Goal: Task Accomplishment & Management: Use online tool/utility

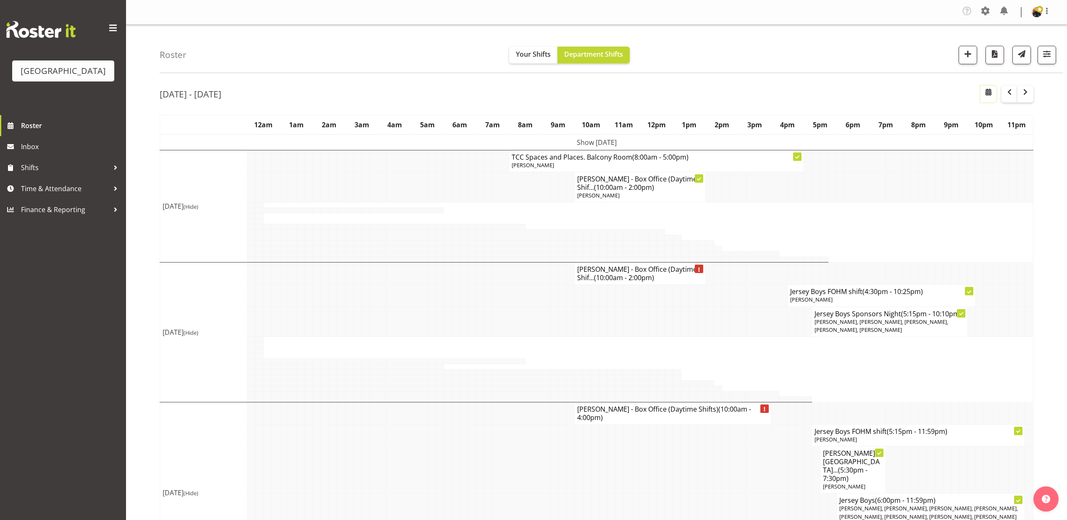
click at [990, 94] on span "button" at bounding box center [989, 92] width 10 height 10
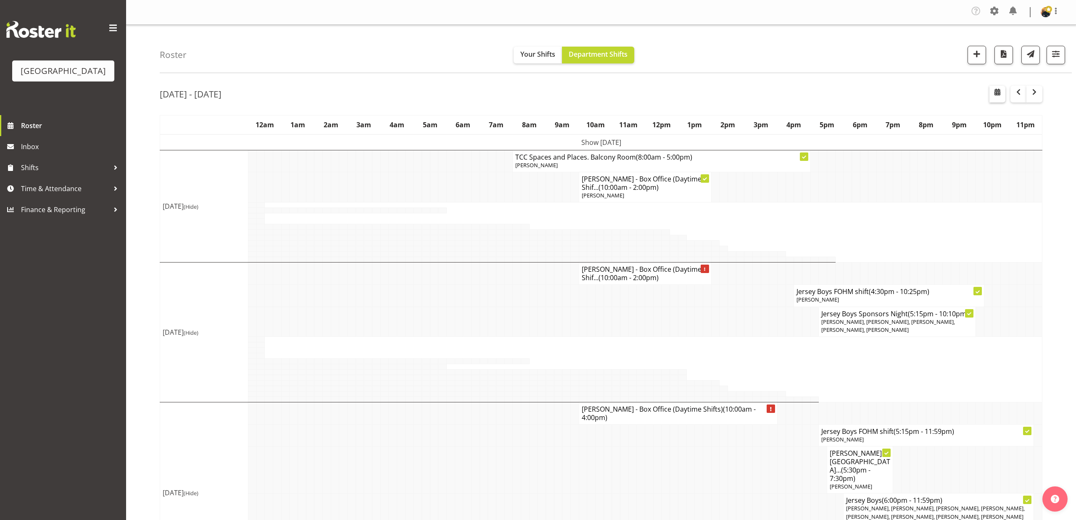
select select "8"
select select "2025"
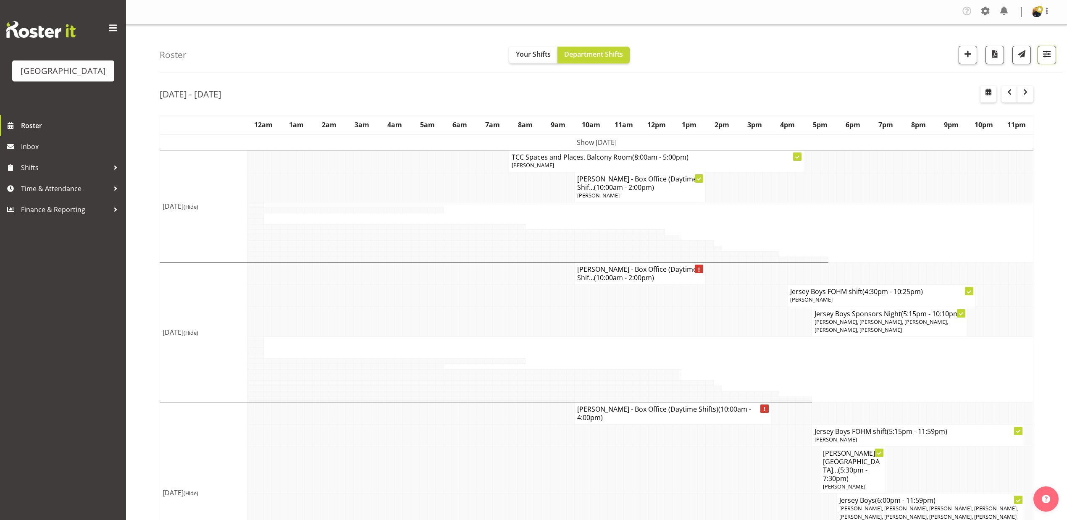
click at [1046, 59] on span "button" at bounding box center [1047, 53] width 11 height 11
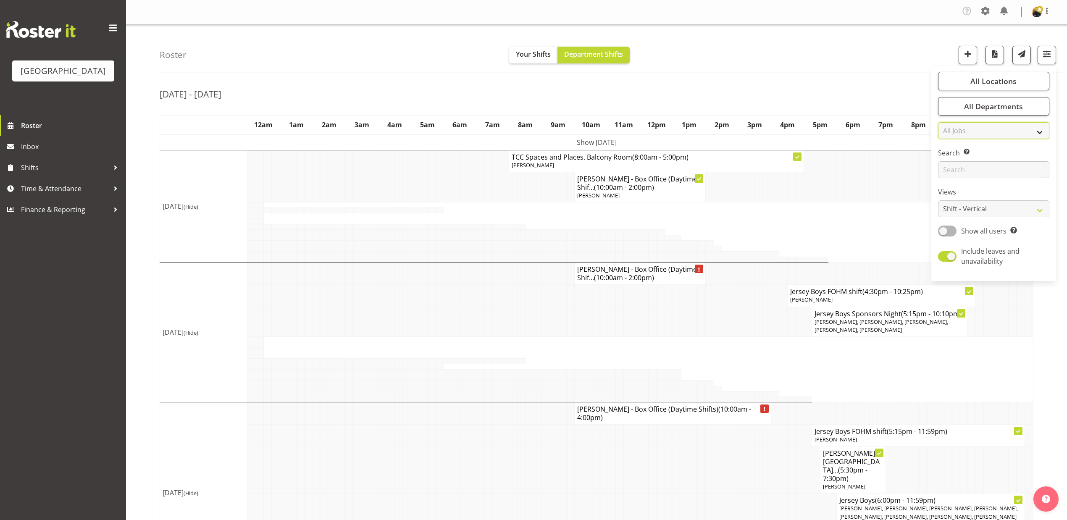
click at [1037, 132] on select "All Jobs All Jobs CATS Info Night" at bounding box center [993, 130] width 111 height 17
click at [1038, 98] on button "All Departments" at bounding box center [993, 106] width 111 height 18
click at [976, 158] on span "Baycourt Front of House" at bounding box center [984, 157] width 65 height 7
click at [950, 158] on input "Baycourt Front of House" at bounding box center [947, 157] width 5 height 5
checkbox input "false"
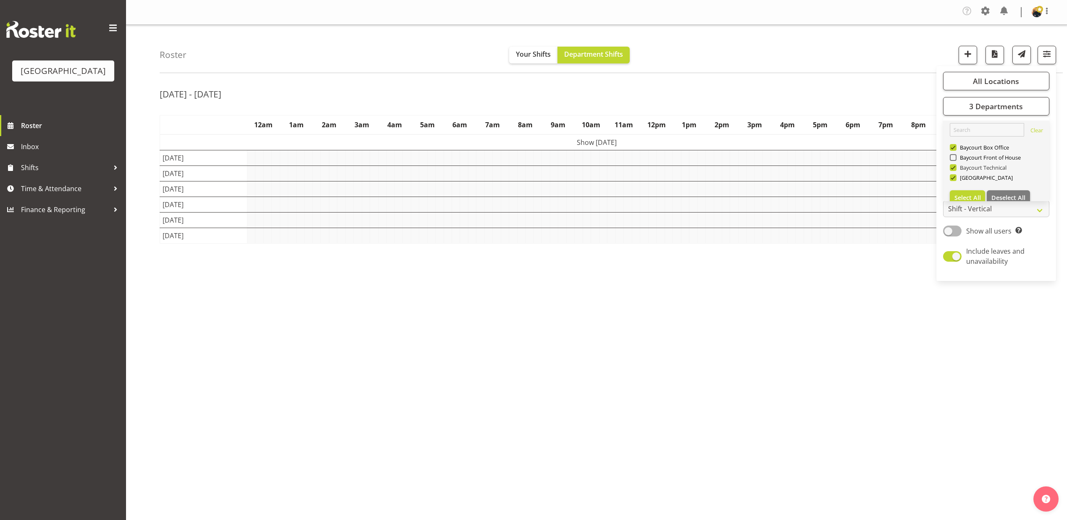
click at [976, 166] on span "Baycourt Technical" at bounding box center [982, 167] width 50 height 7
click at [955, 166] on input "Baycourt Technical" at bounding box center [952, 167] width 5 height 5
checkbox input "false"
click at [973, 175] on span "[GEOGRAPHIC_DATA]" at bounding box center [985, 177] width 57 height 7
click at [955, 175] on input "[GEOGRAPHIC_DATA]" at bounding box center [952, 177] width 5 height 5
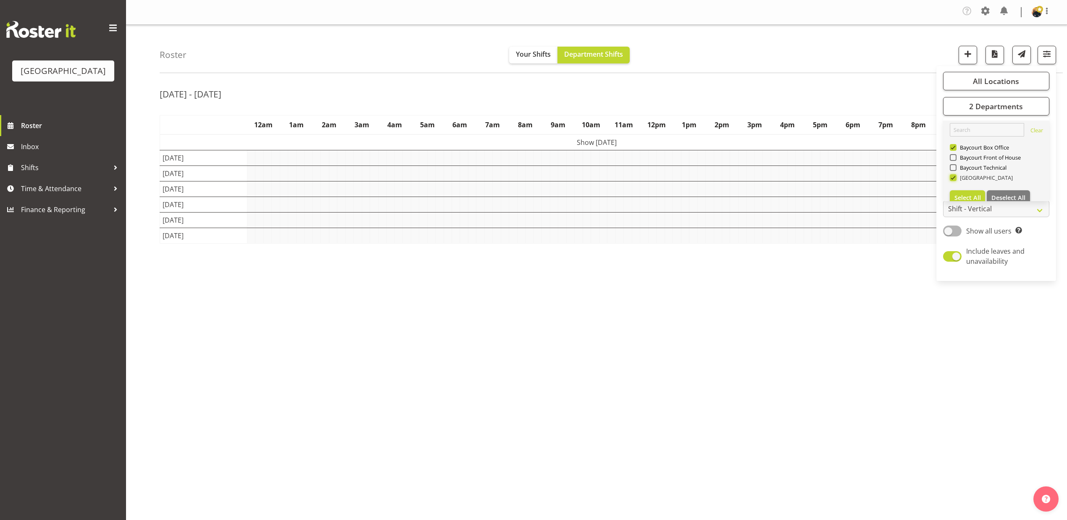
checkbox input "false"
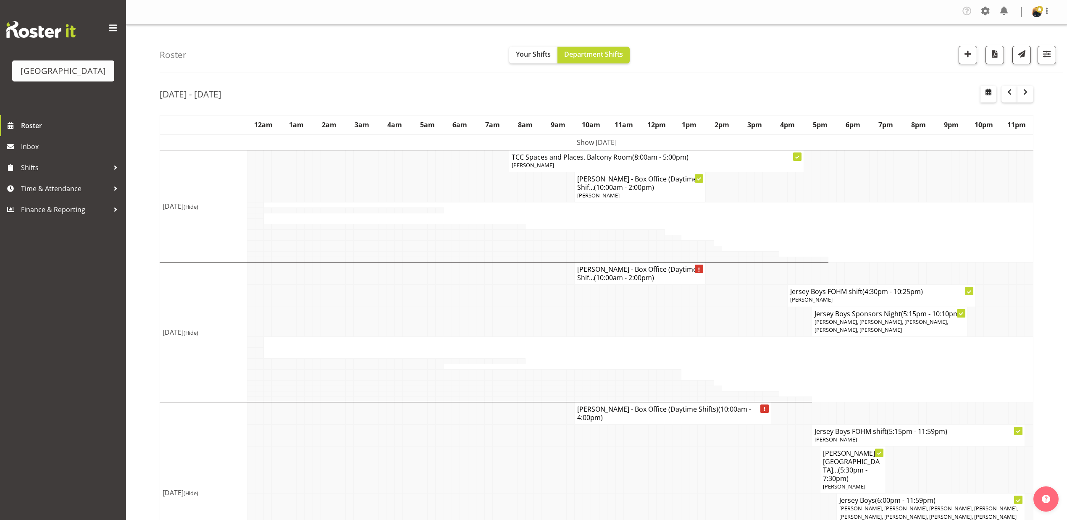
scroll to position [10, 0]
click at [992, 100] on button "button" at bounding box center [989, 94] width 16 height 17
select select "8"
select select "2025"
click at [1047, 59] on span "button" at bounding box center [1047, 53] width 11 height 11
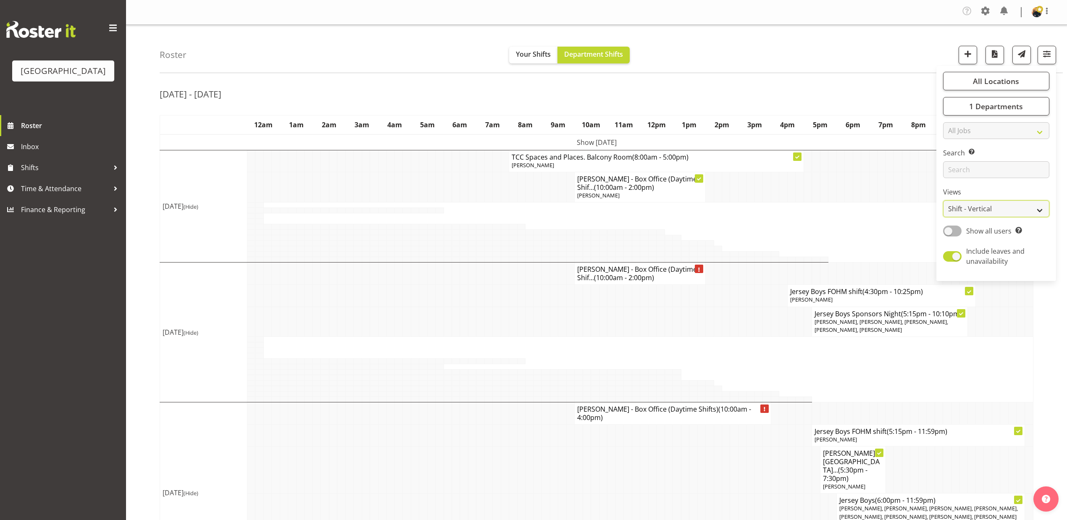
click at [1003, 207] on select "Staff Role Shift - Horizontal Shift - Vertical Staff - Location" at bounding box center [996, 208] width 106 height 17
select select "shiftH"
click at [943, 200] on select "Staff Role Shift - Horizontal Shift - Vertical Staff - Location" at bounding box center [996, 208] width 106 height 17
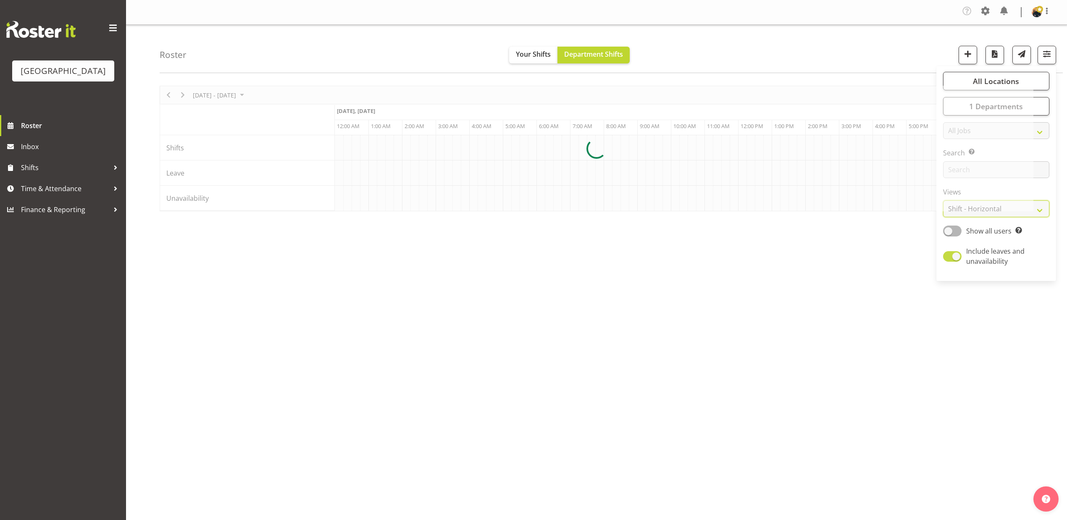
scroll to position [0, 1109]
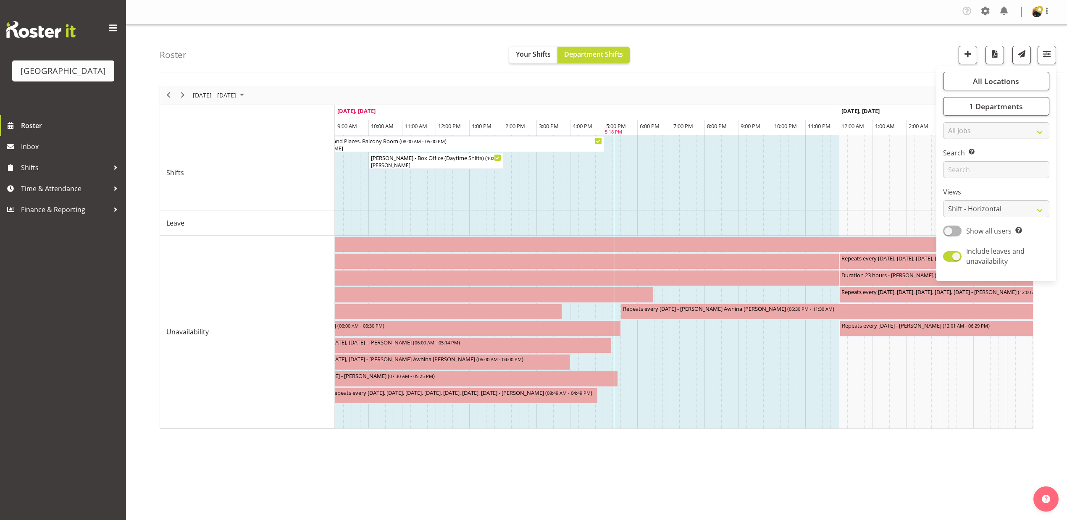
click at [837, 54] on div "Roster Your Shifts Department Shifts All Locations [GEOGRAPHIC_DATA] Cargo Shed…" at bounding box center [611, 49] width 903 height 48
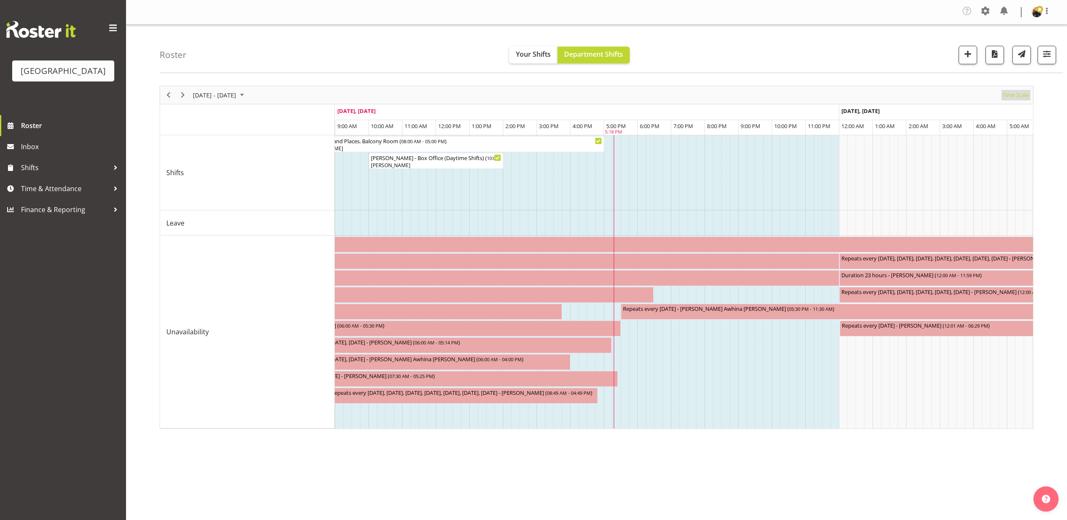
click at [1021, 94] on span "Time Scale" at bounding box center [1016, 95] width 28 height 11
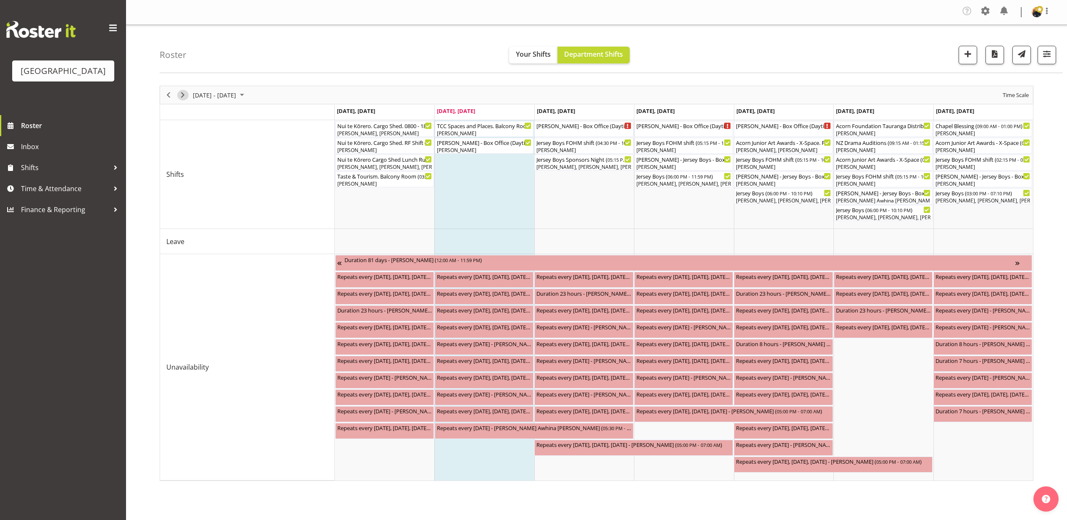
click at [184, 91] on span "Next" at bounding box center [183, 95] width 10 height 11
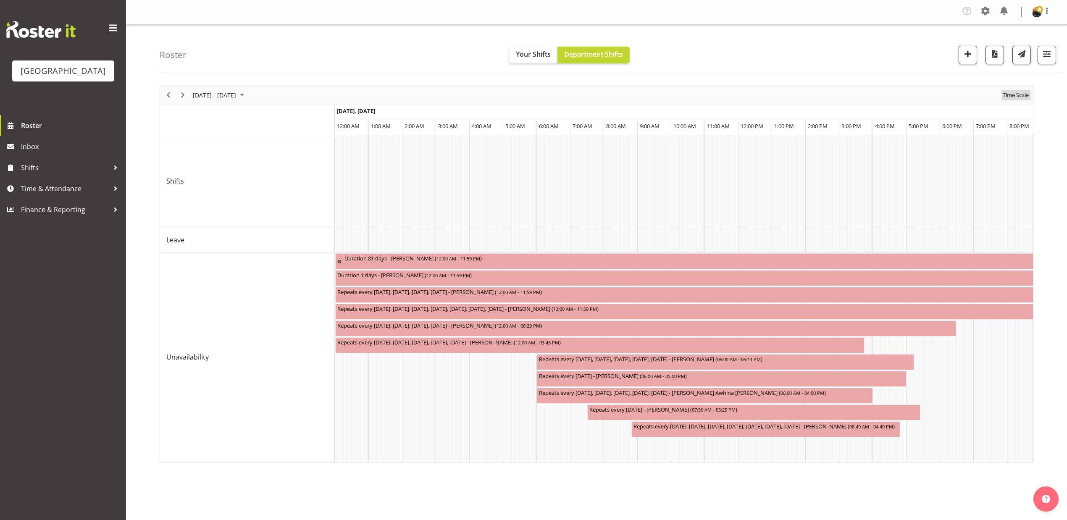
click at [1019, 91] on span "Time Scale" at bounding box center [1016, 95] width 28 height 11
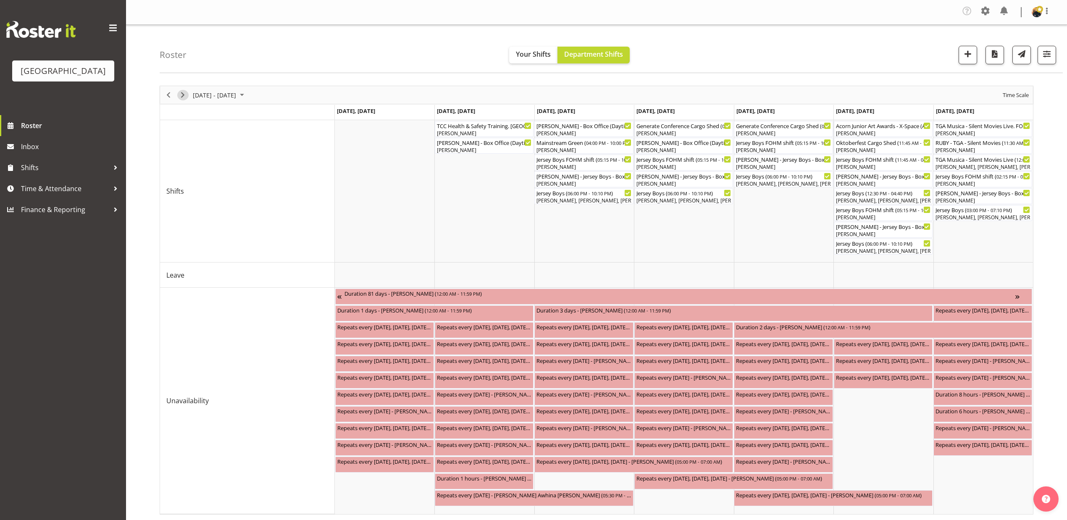
click at [187, 93] on span "Next" at bounding box center [183, 95] width 10 height 11
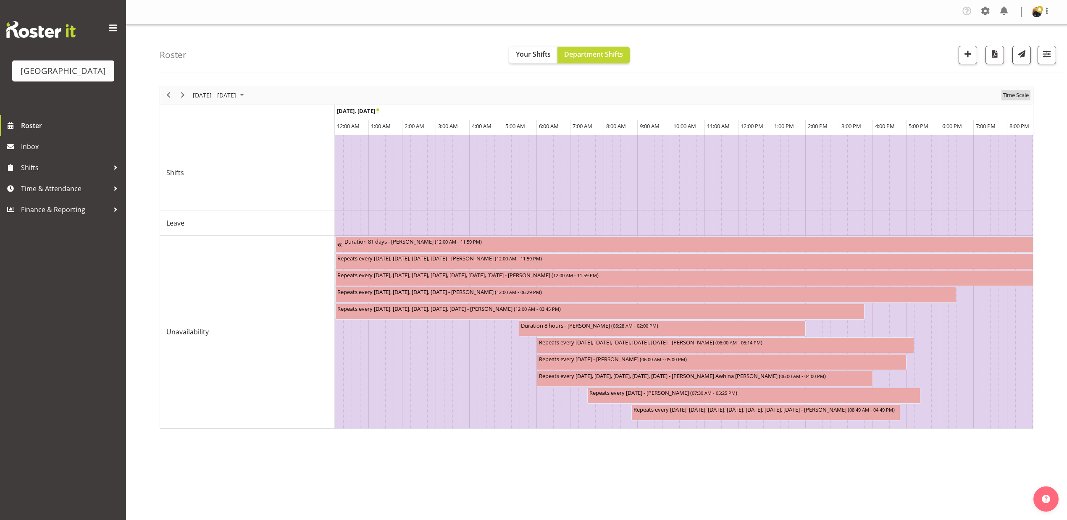
click at [1013, 96] on span "Time Scale" at bounding box center [1016, 95] width 28 height 11
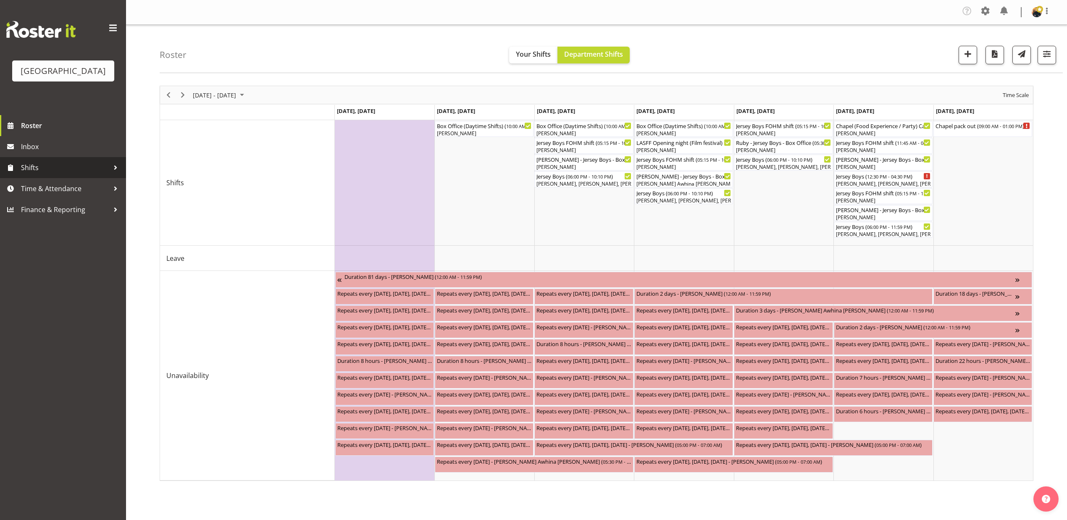
click at [110, 174] on div at bounding box center [115, 167] width 13 height 13
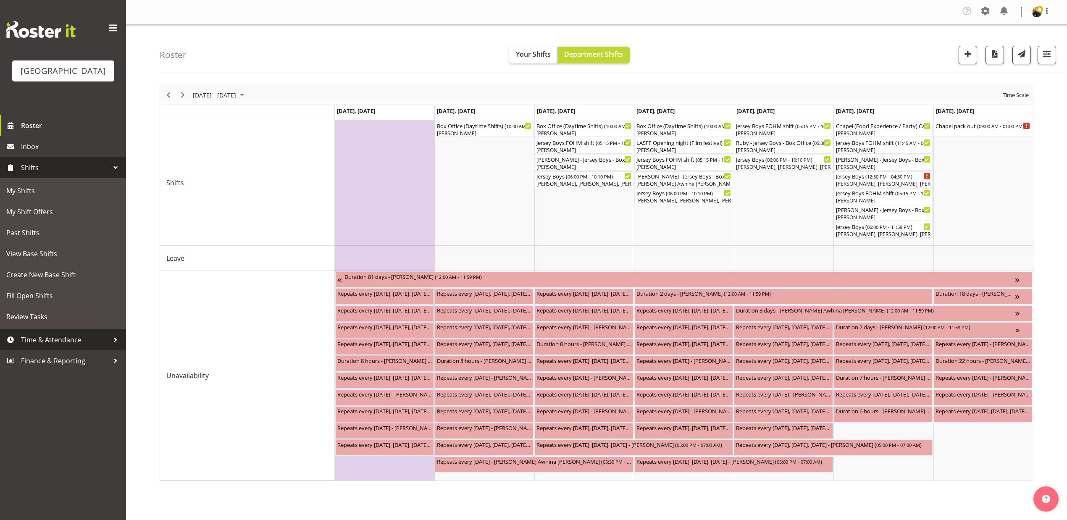
click at [112, 346] on div at bounding box center [115, 340] width 13 height 13
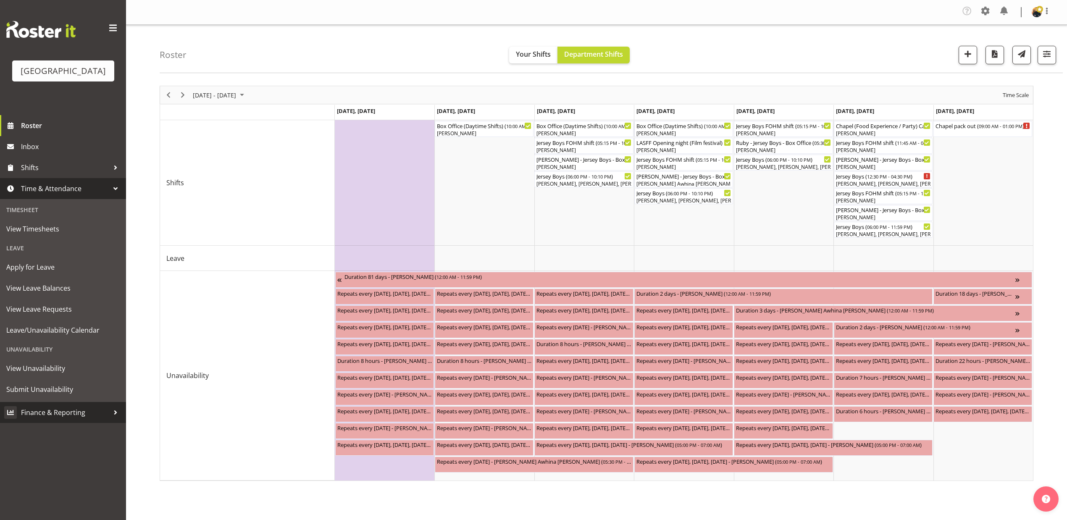
click at [91, 419] on span "Finance & Reporting" at bounding box center [65, 412] width 88 height 13
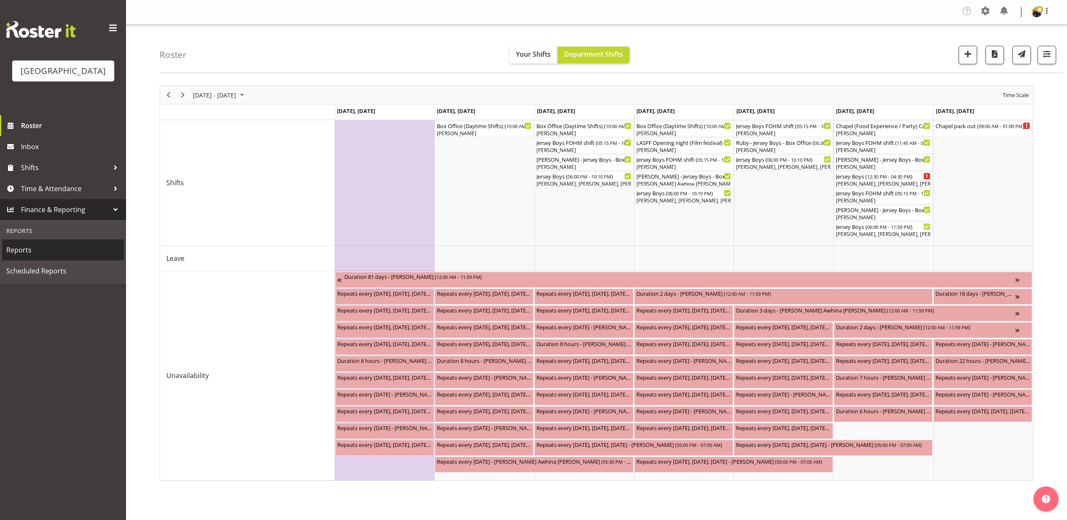
click at [35, 261] on link "Reports" at bounding box center [63, 250] width 122 height 21
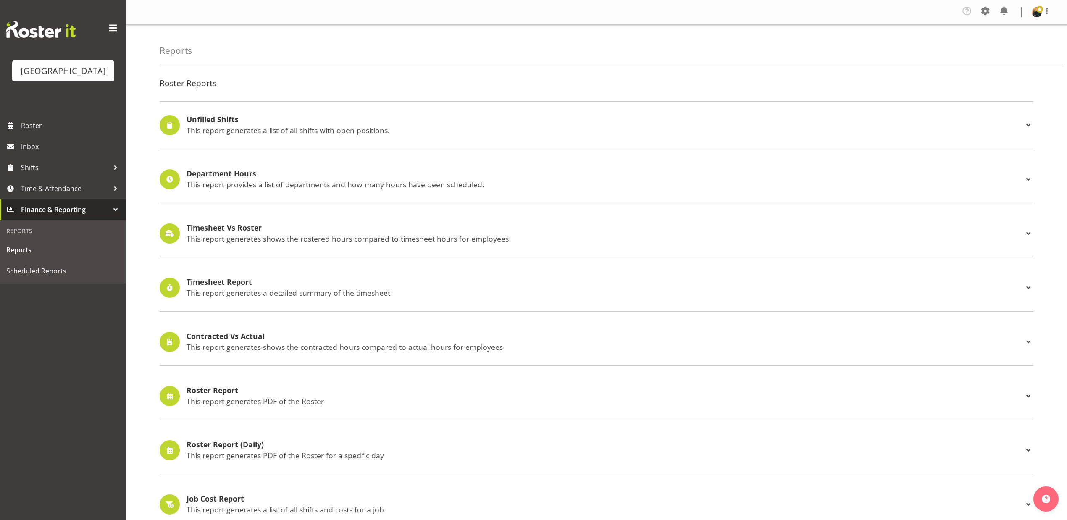
click at [214, 390] on h4 "Roster Report" at bounding box center [605, 391] width 837 height 8
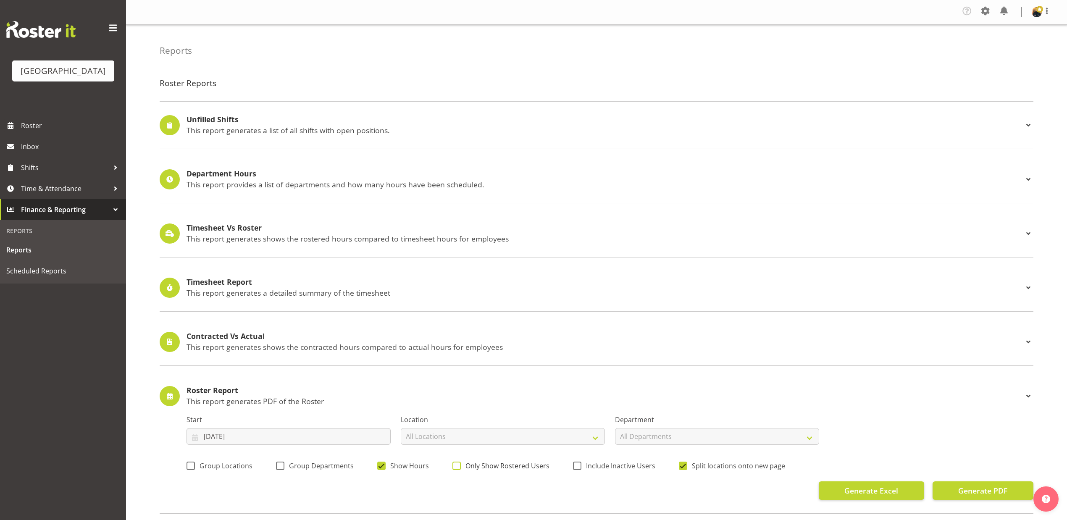
click at [512, 466] on span "Only Show Rostered Users" at bounding box center [505, 466] width 89 height 8
click at [458, 466] on input "Only Show Rostered Users" at bounding box center [455, 465] width 5 height 5
checkbox input "true"
click at [804, 442] on select "All Departments Baycourt Box Office Baycourt Front of House Baycourt Technical …" at bounding box center [717, 436] width 204 height 17
select select "794"
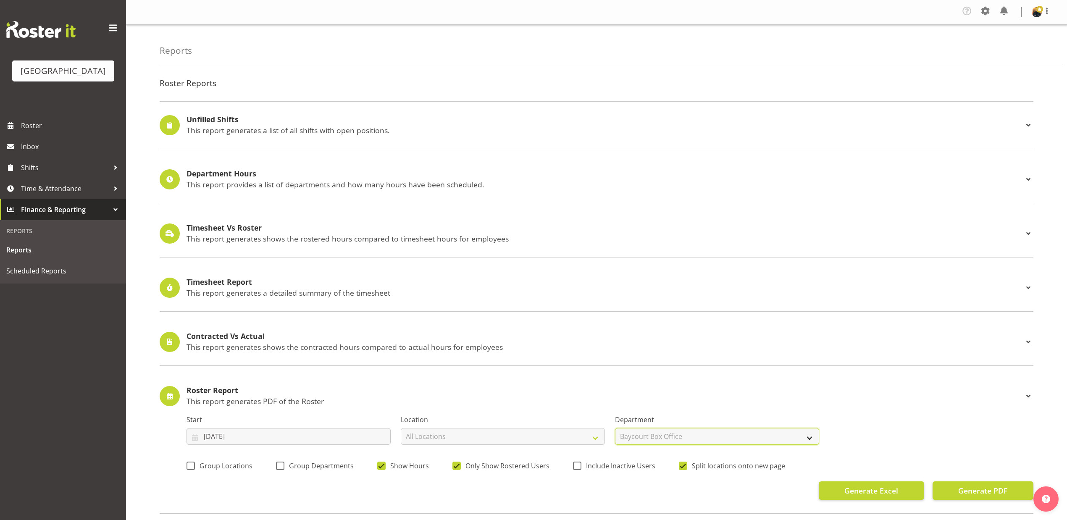
click at [615, 429] on select "All Departments Baycourt Box Office Baycourt Front of House Baycourt Technical …" at bounding box center [717, 436] width 204 height 17
click at [203, 439] on input "02/09/2025" at bounding box center [289, 436] width 204 height 17
click at [363, 369] on div "Unfilled Shifts This report generates a list of all shifts with open positions.…" at bounding box center [597, 470] width 874 height 738
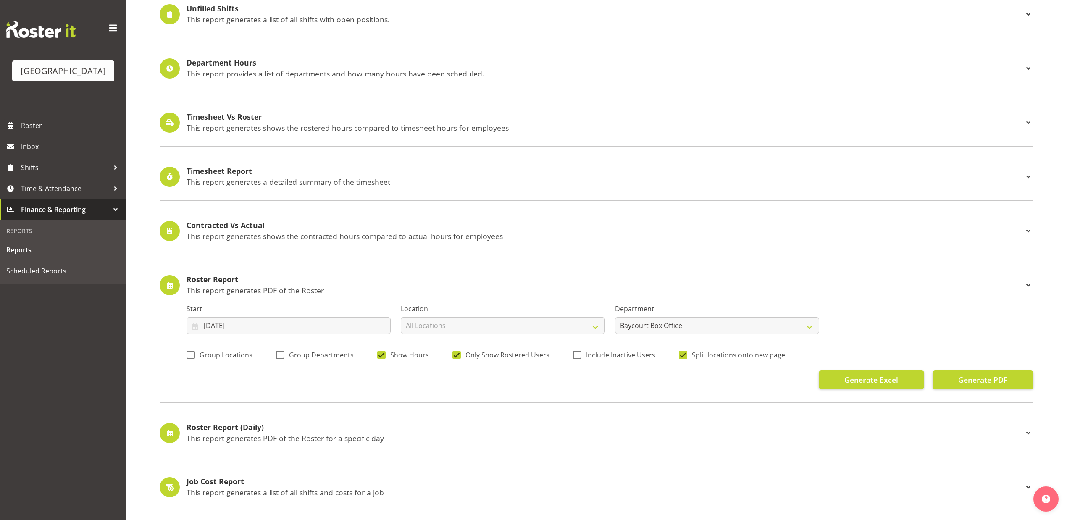
scroll to position [112, 0]
click at [208, 325] on input "02/09/2025" at bounding box center [289, 324] width 204 height 17
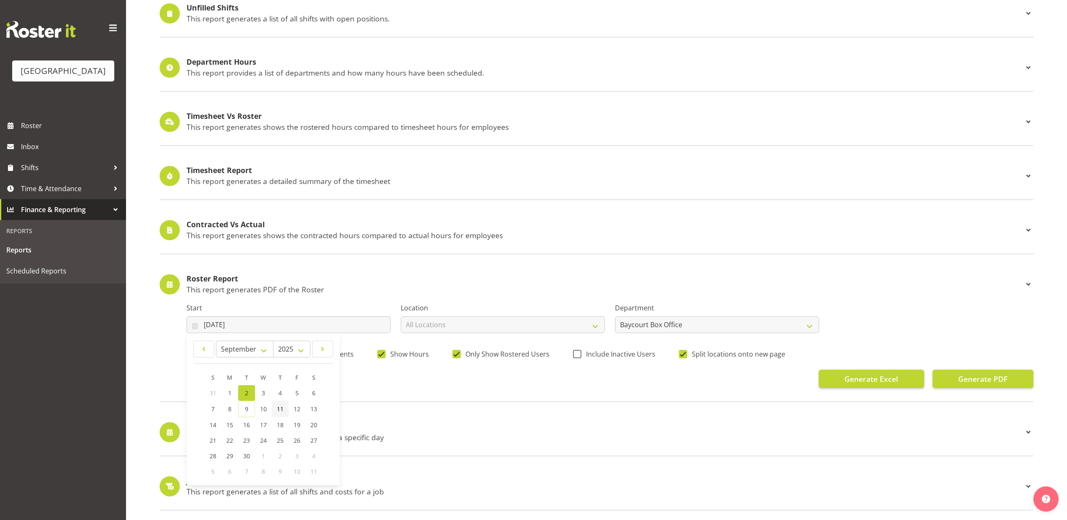
click at [281, 407] on span "11" at bounding box center [280, 409] width 7 height 8
type input "11/09/2025"
click at [978, 383] on span "Generate PDF" at bounding box center [982, 379] width 49 height 11
click at [32, 128] on link "Roster" at bounding box center [63, 125] width 126 height 21
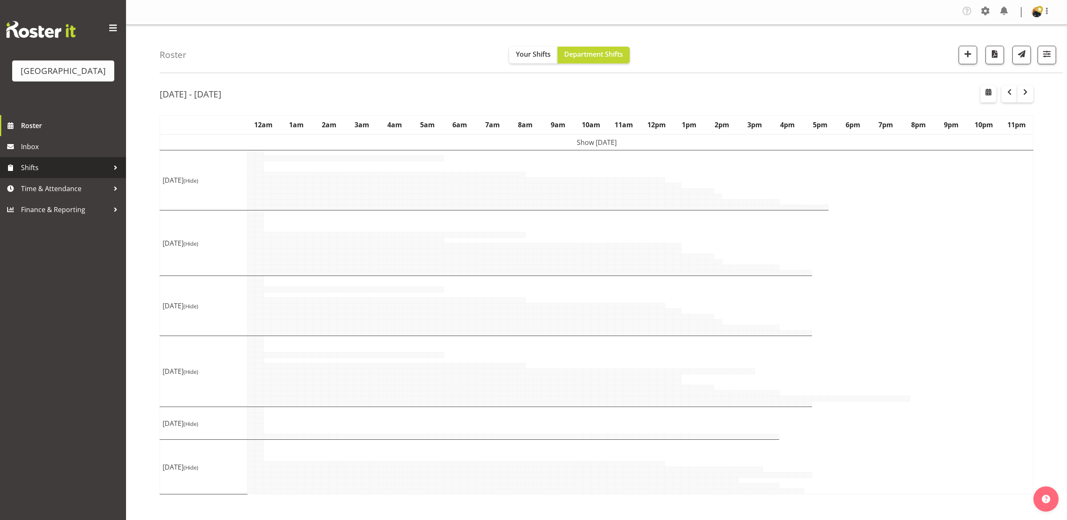
click at [60, 174] on span "Shifts" at bounding box center [65, 167] width 88 height 13
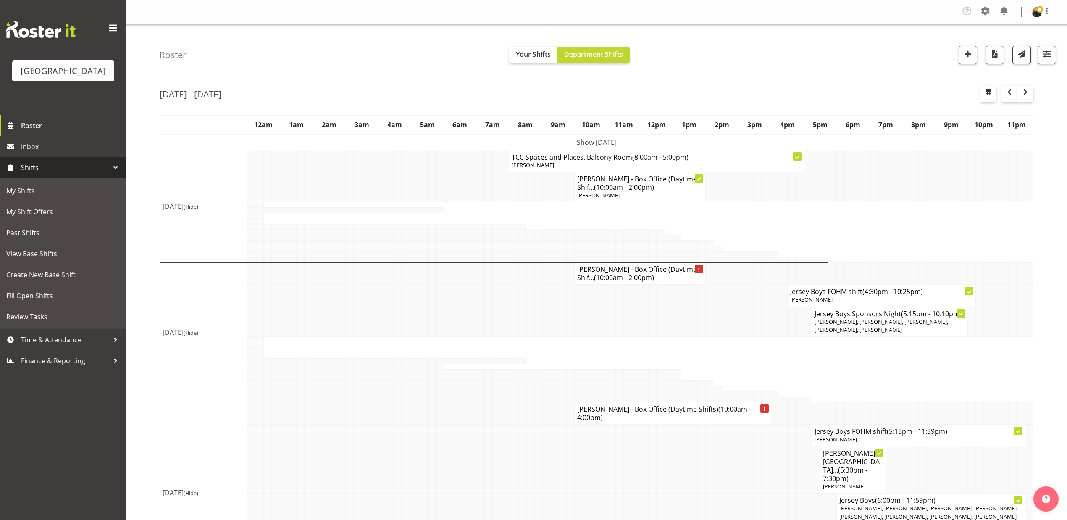
click at [60, 174] on span "Shifts" at bounding box center [65, 167] width 88 height 13
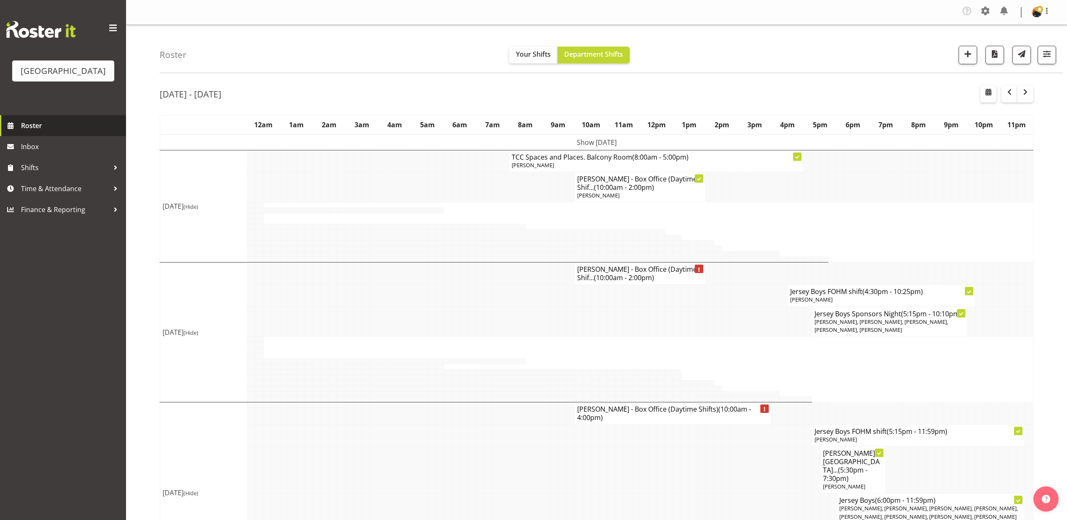
click at [30, 129] on link "Roster" at bounding box center [63, 125] width 126 height 21
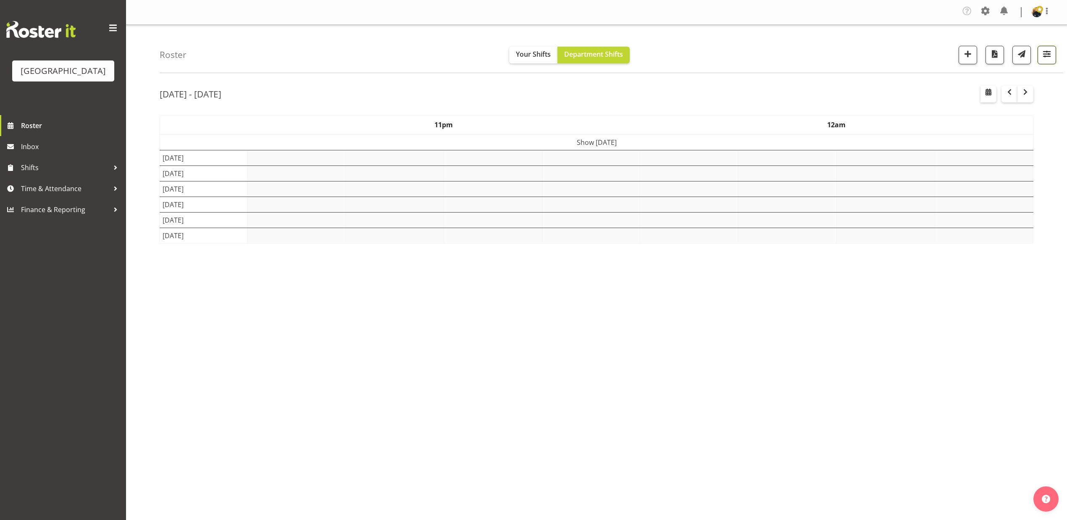
click at [1042, 50] on span "button" at bounding box center [1047, 53] width 11 height 11
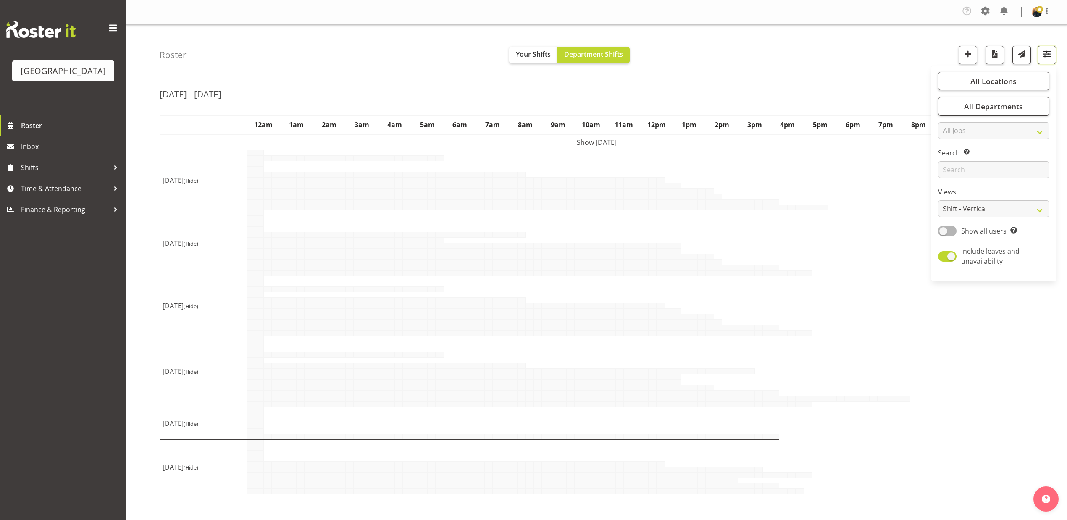
click at [1049, 53] on span "button" at bounding box center [1047, 53] width 11 height 11
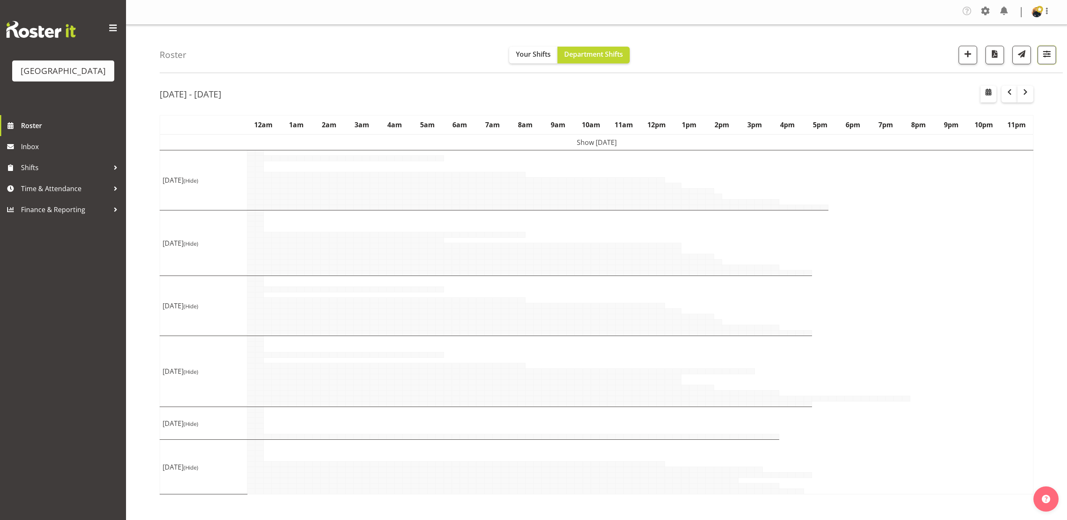
click at [1049, 53] on span "button" at bounding box center [1047, 53] width 11 height 11
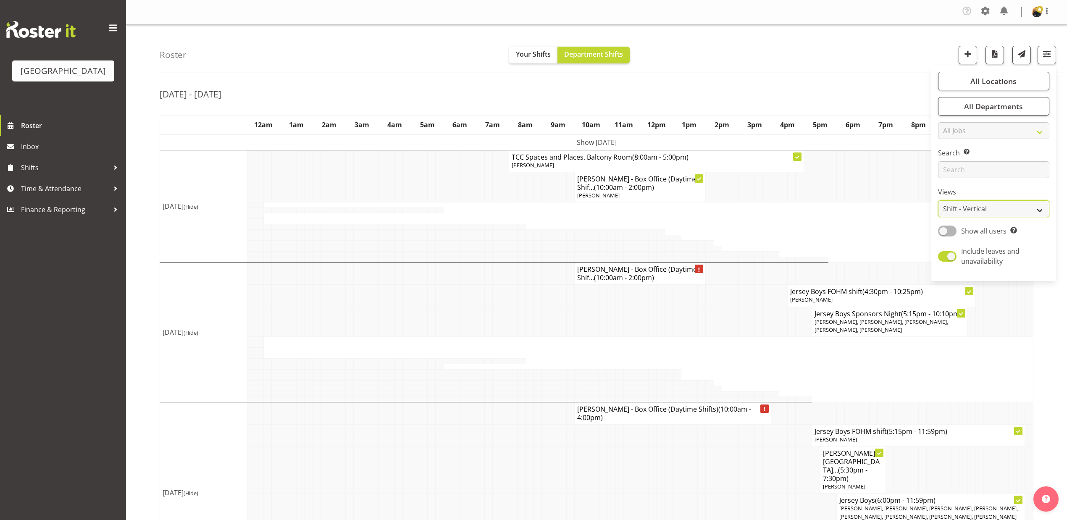
click at [1010, 205] on select "Staff Role Shift - Horizontal Shift - Vertical Staff - Location" at bounding box center [993, 208] width 111 height 17
select select "shiftH"
click at [938, 200] on select "Staff Role Shift - Horizontal Shift - Vertical Staff - Location" at bounding box center [993, 208] width 111 height 17
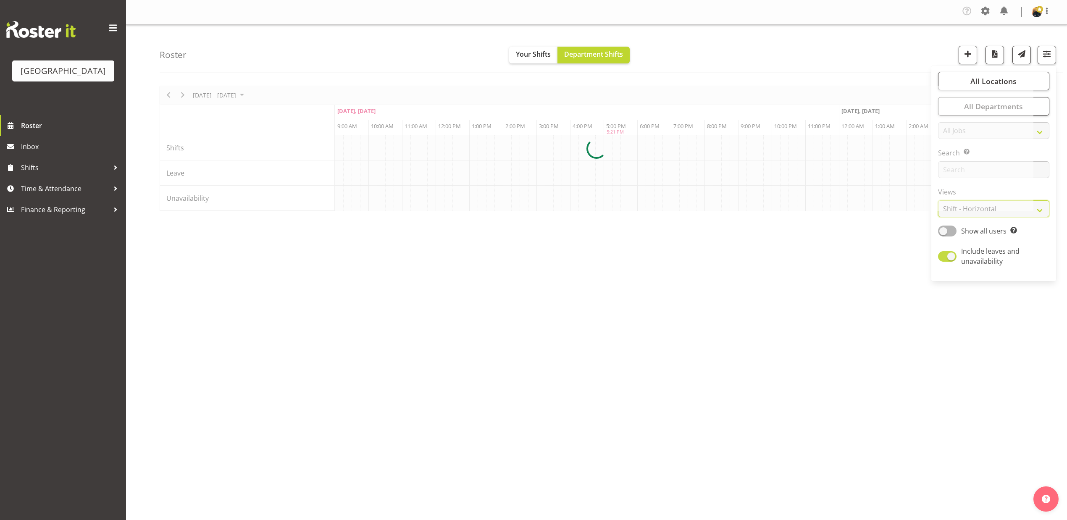
scroll to position [0, 1109]
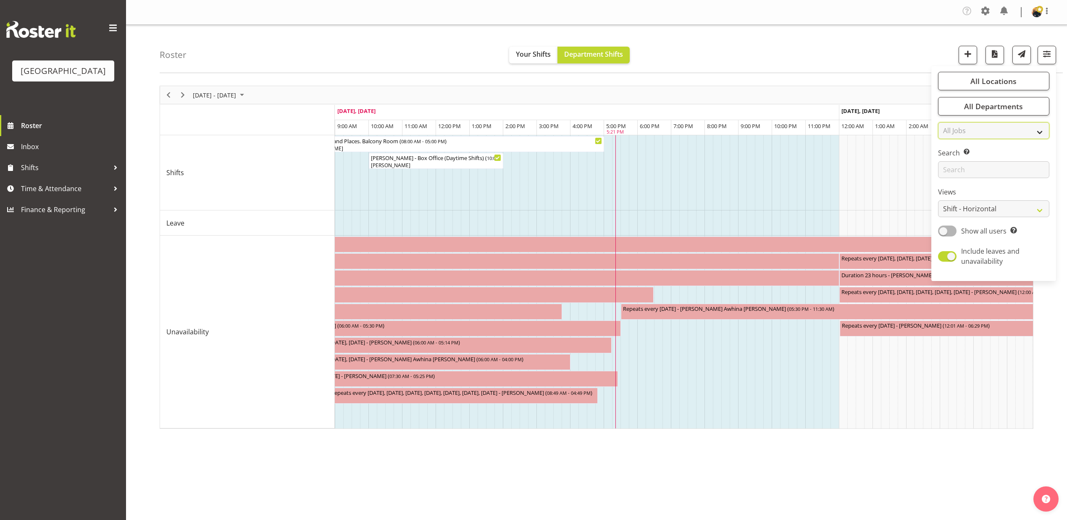
click at [1031, 126] on select "All Jobs All Jobs CATS Info Night" at bounding box center [993, 130] width 111 height 17
click at [1039, 129] on select "All Jobs All Jobs CATS Info Night" at bounding box center [993, 130] width 111 height 17
click at [965, 259] on span "Include leaves and unavailability" at bounding box center [990, 256] width 58 height 19
click at [944, 259] on input "Include leaves and unavailability" at bounding box center [940, 256] width 5 height 5
checkbox input "false"
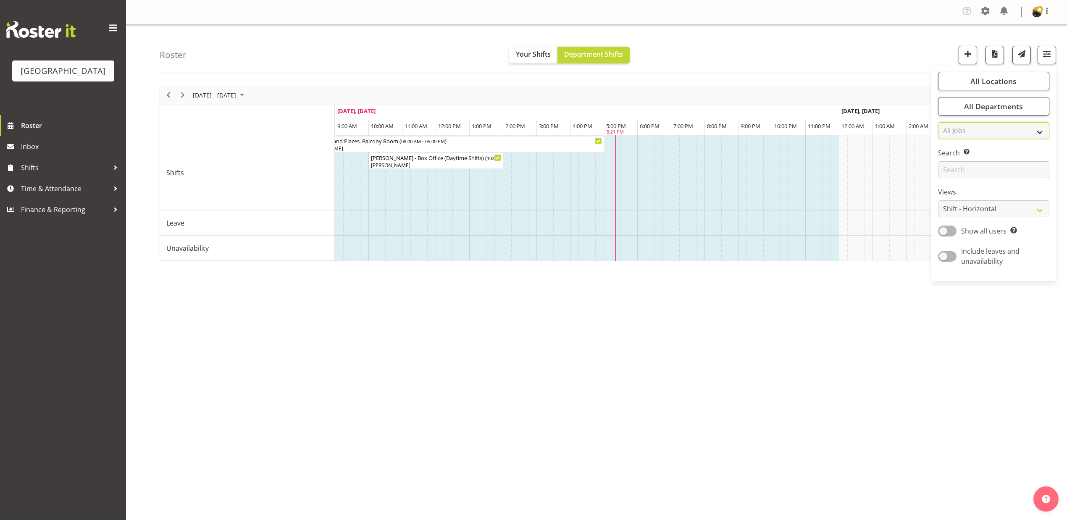
click at [1041, 136] on select "All Jobs All Jobs CATS Info Night" at bounding box center [993, 130] width 111 height 17
click at [1033, 124] on select "All Jobs All Jobs CATS Info Night" at bounding box center [993, 130] width 111 height 17
click at [1019, 108] on span "All Departments" at bounding box center [993, 106] width 59 height 10
click at [995, 196] on span "Deselect All" at bounding box center [1004, 198] width 34 height 8
checkbox input "false"
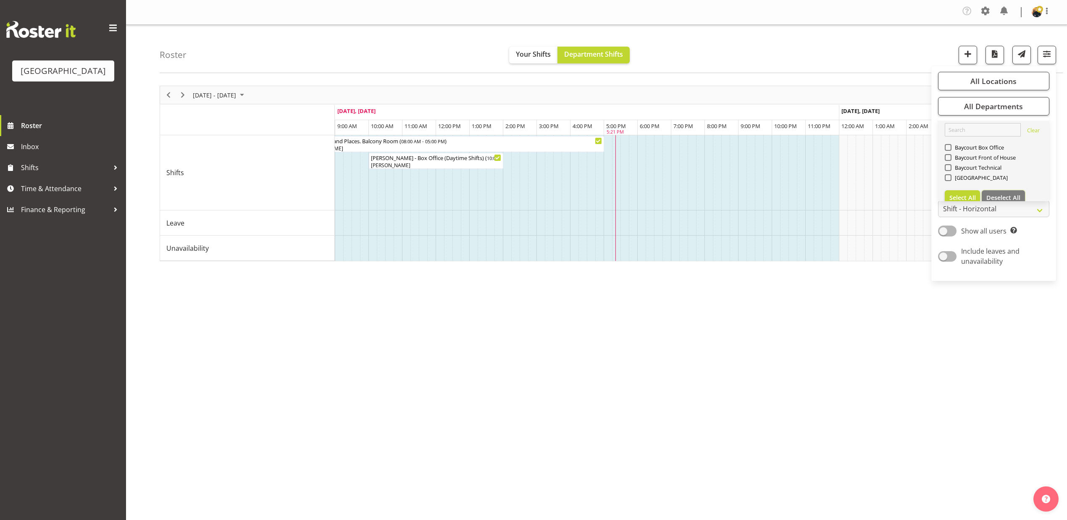
checkbox input "false"
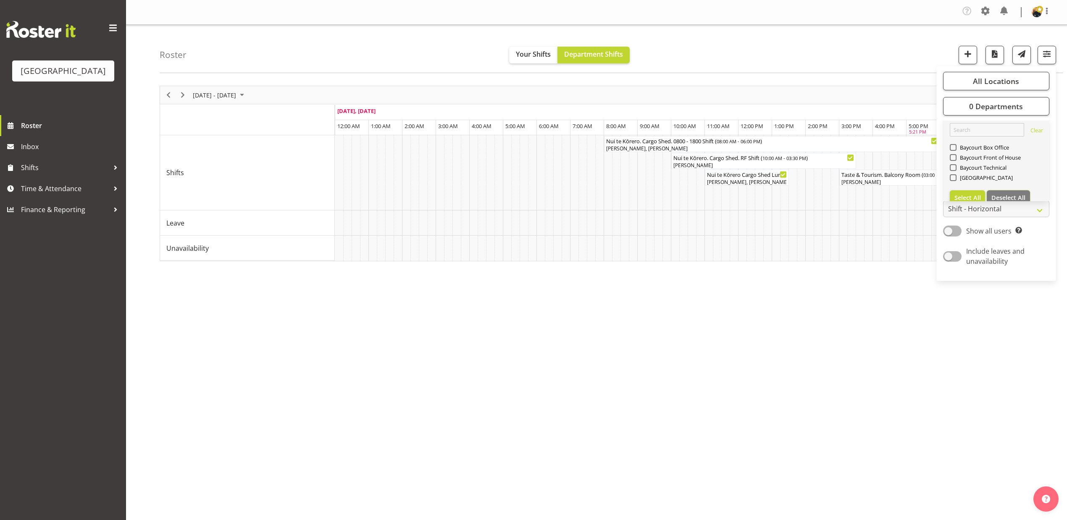
scroll to position [0, 807]
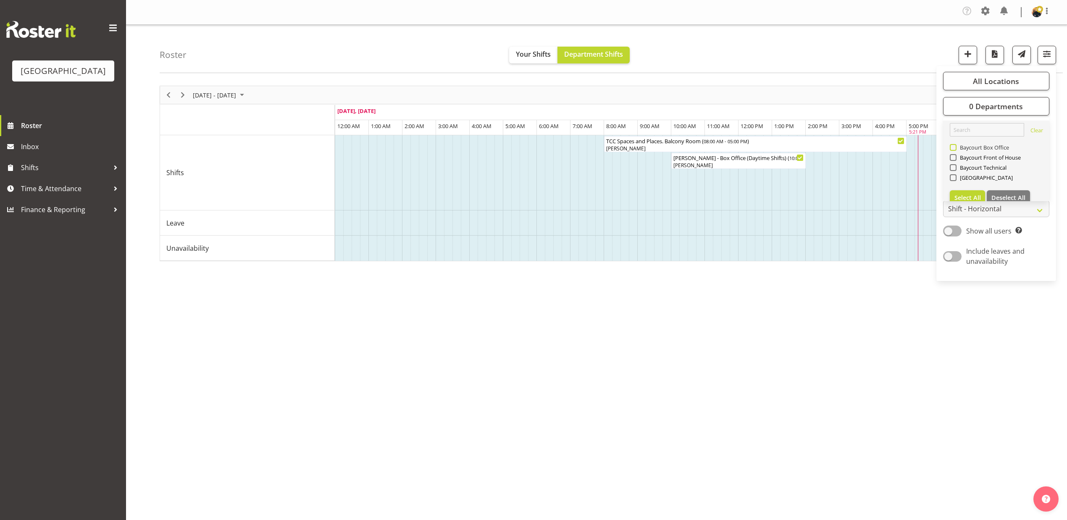
click at [962, 149] on span "Baycourt Box Office" at bounding box center [983, 147] width 53 height 7
click at [955, 149] on input "Baycourt Box Office" at bounding box center [952, 147] width 5 height 5
checkbox input "true"
click at [844, 17] on nav "Tasks Jobs Employees Profile Log Out" at bounding box center [596, 12] width 924 height 16
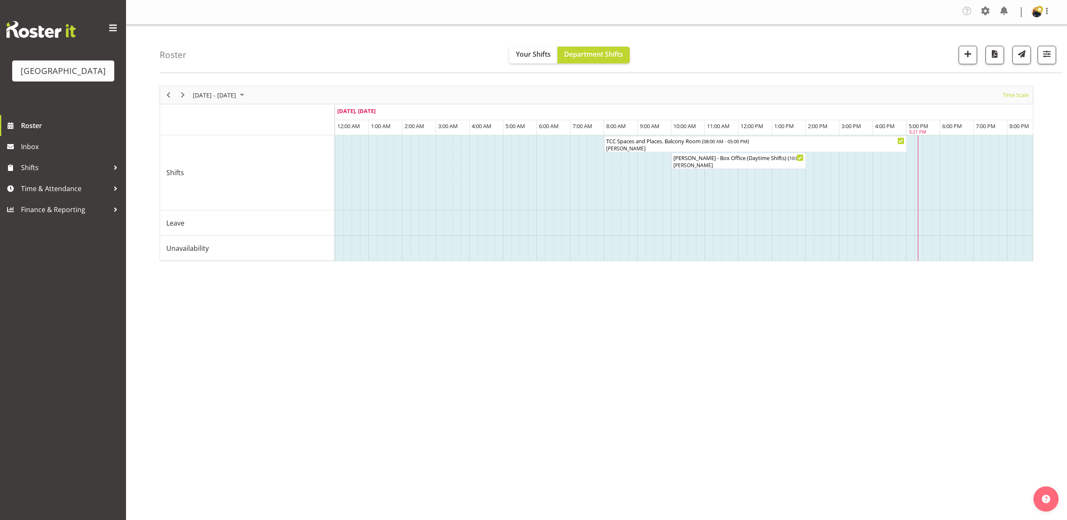
click at [873, 48] on div "Roster Your Shifts Department Shifts All Locations [GEOGRAPHIC_DATA] Cargo Shed…" at bounding box center [611, 49] width 903 height 48
click at [1014, 93] on span "Time Scale" at bounding box center [1016, 95] width 28 height 11
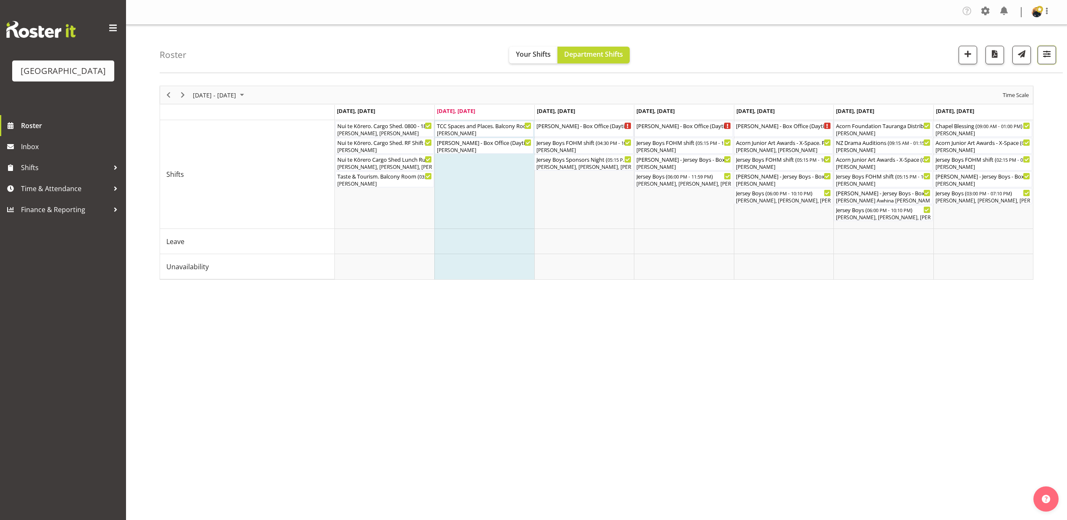
click at [1044, 57] on span "button" at bounding box center [1047, 53] width 11 height 11
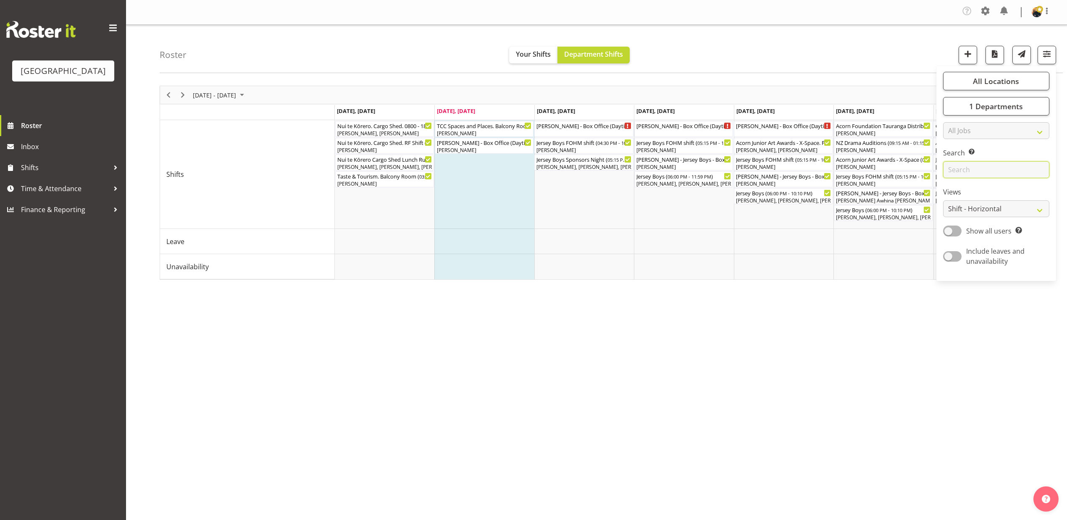
click at [982, 175] on input "text" at bounding box center [996, 169] width 106 height 17
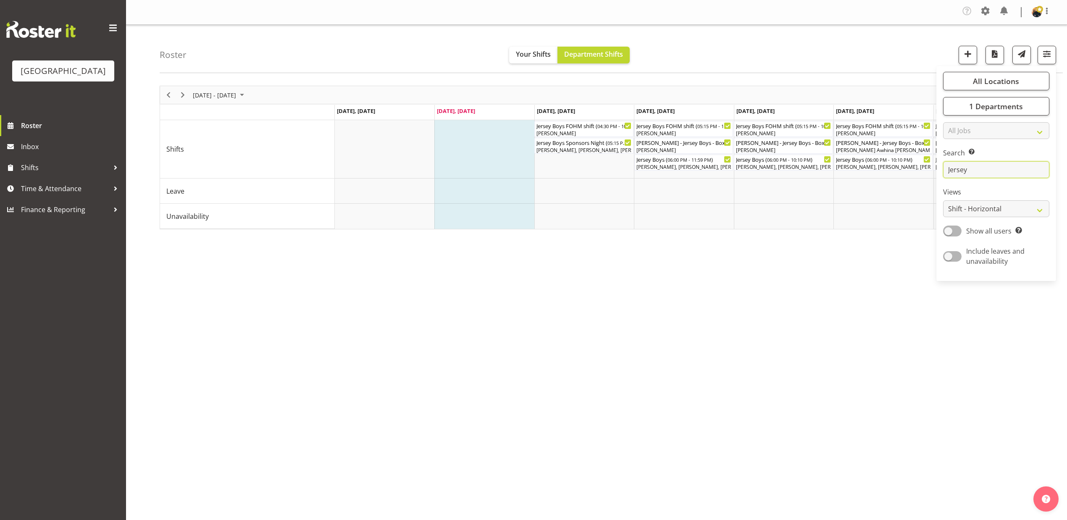
type input "Jersey"
click at [851, 264] on div "September 08 - 14, 2025 Today Day Week Fortnight Month calendar Month Agenda Ti…" at bounding box center [614, 247] width 908 height 336
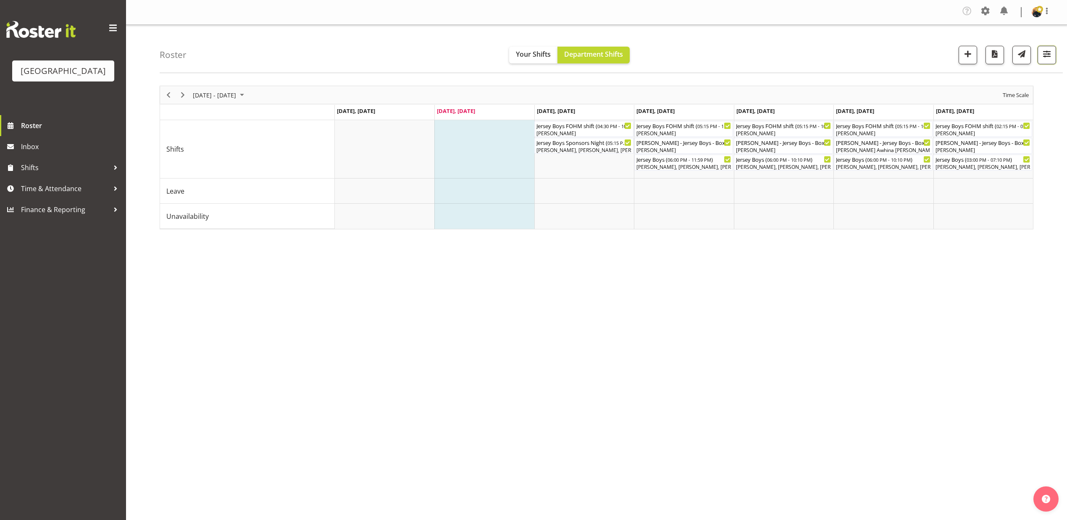
click at [1042, 54] on span "button" at bounding box center [1047, 53] width 11 height 11
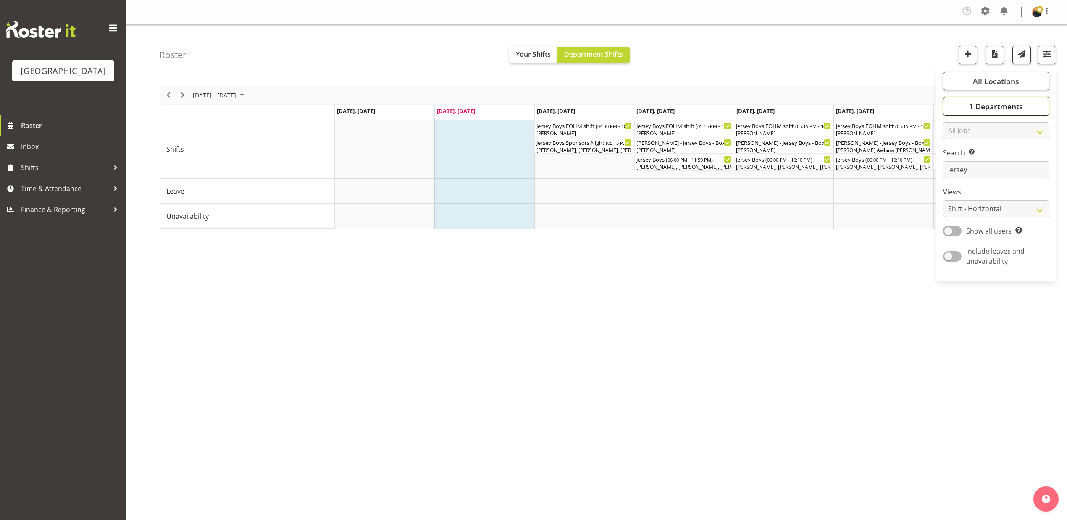
click at [1036, 110] on button "1 Departments" at bounding box center [996, 106] width 106 height 18
click at [1046, 50] on span "button" at bounding box center [1047, 53] width 11 height 11
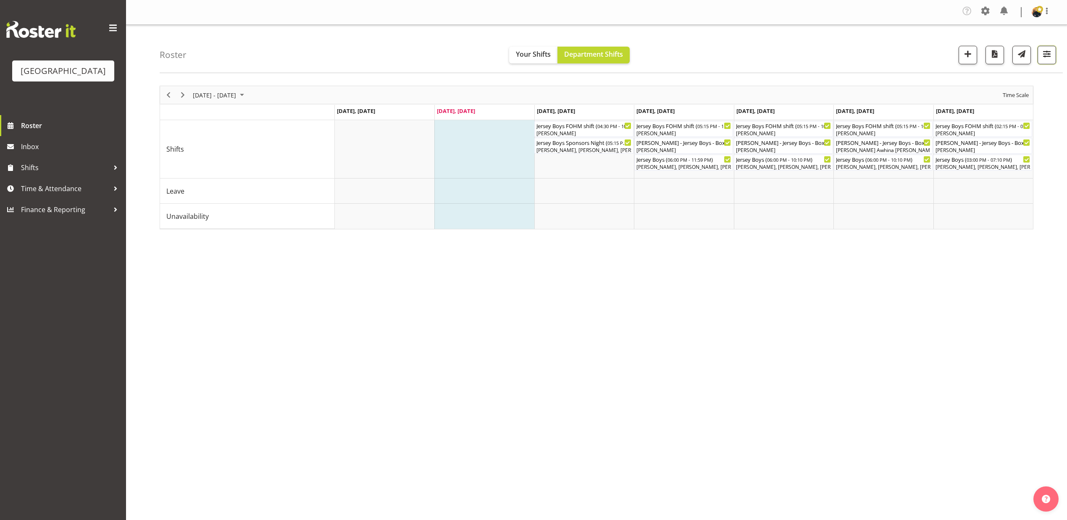
click at [1043, 58] on span "button" at bounding box center [1047, 53] width 11 height 11
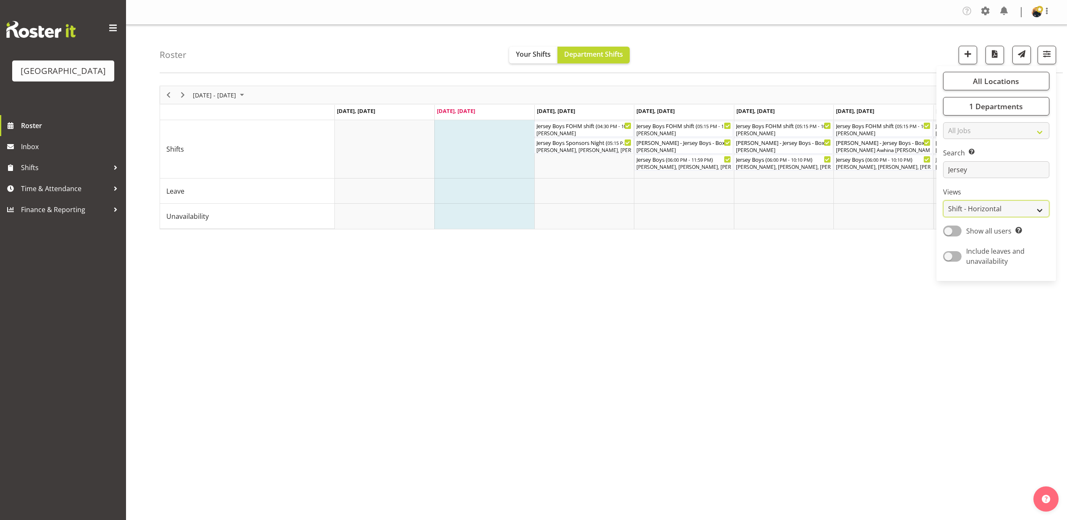
click at [1043, 208] on select "Staff Role Shift - Horizontal Shift - Vertical Staff - Location" at bounding box center [996, 208] width 106 height 17
select select "role"
click at [943, 200] on select "Staff Role Shift - Horizontal Shift - Vertical Staff - Location" at bounding box center [996, 208] width 106 height 17
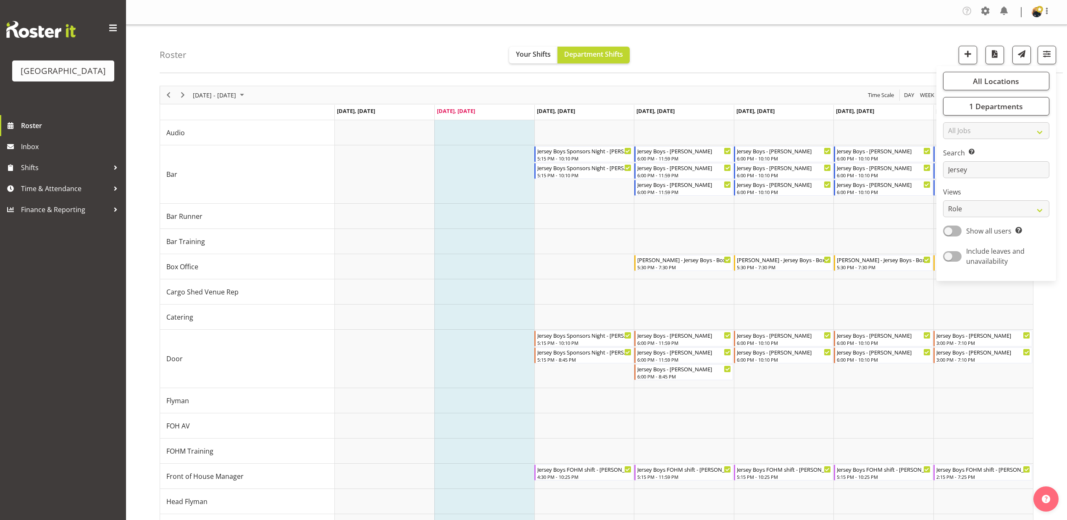
click at [891, 53] on div "Roster Your Shifts Department Shifts All Locations [GEOGRAPHIC_DATA] Cargo Shed…" at bounding box center [611, 49] width 903 height 48
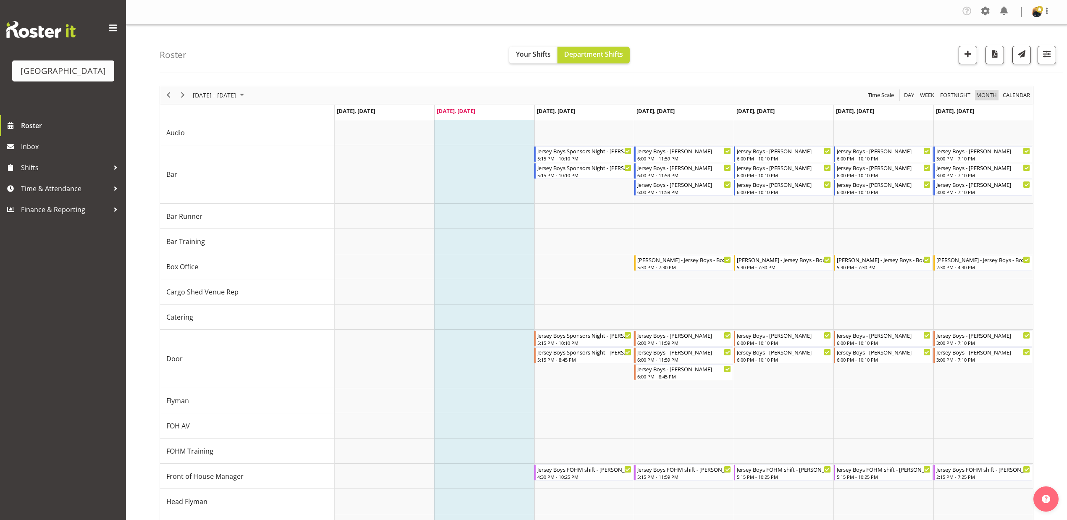
click at [989, 92] on span "Month" at bounding box center [987, 95] width 22 height 11
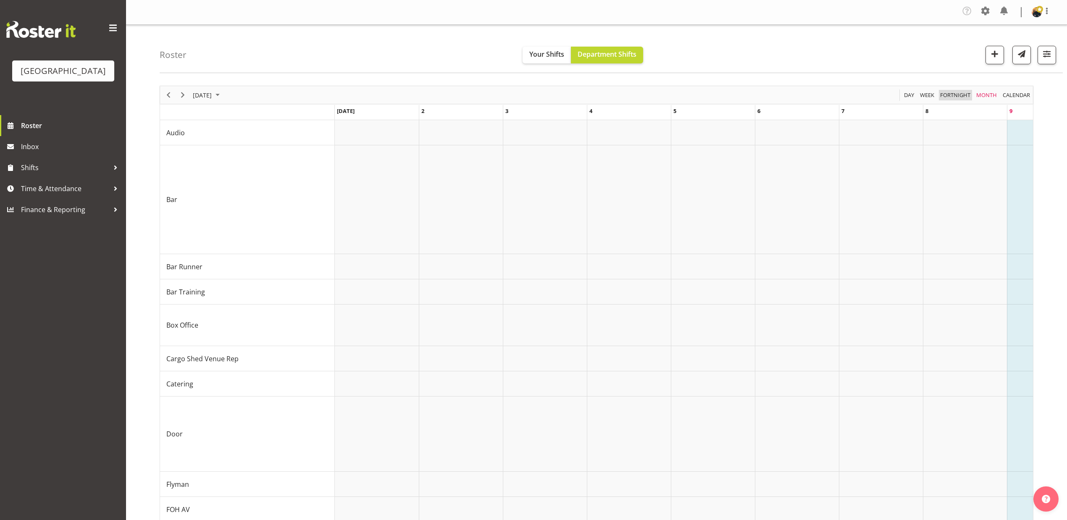
click at [946, 93] on span "Fortnight" at bounding box center [956, 95] width 32 height 11
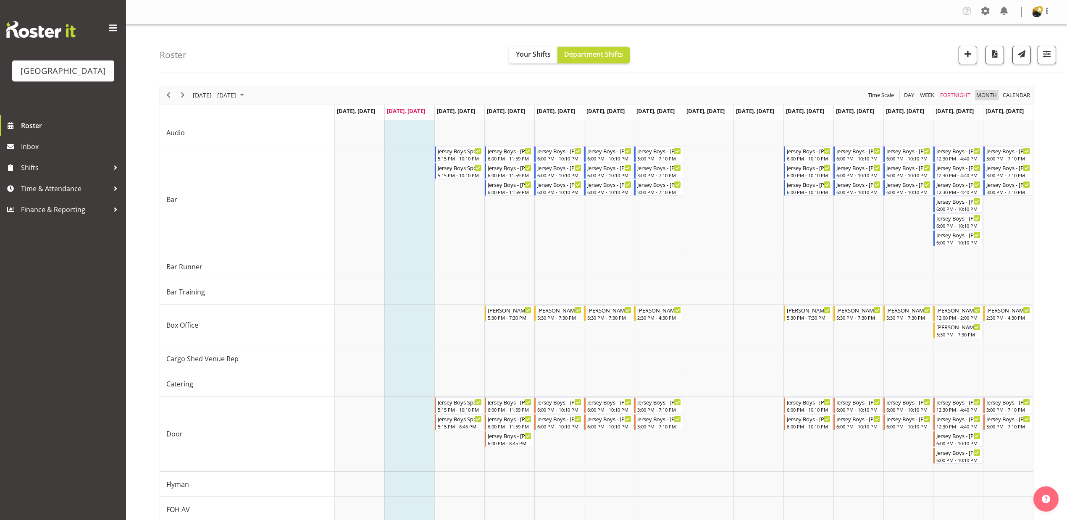
click at [990, 93] on span "Month" at bounding box center [987, 95] width 22 height 11
